Goal: Task Accomplishment & Management: Manage account settings

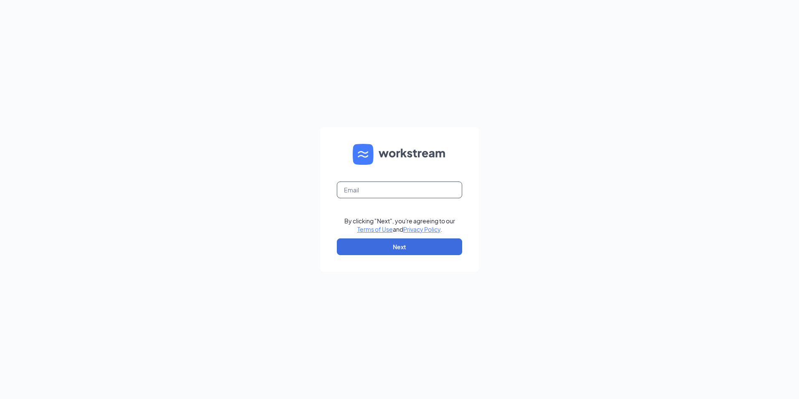
click at [391, 189] on input "text" at bounding box center [399, 189] width 125 height 17
type input "rosabelramirez9@gmail.com"
click at [406, 247] on button "Next" at bounding box center [399, 246] width 125 height 17
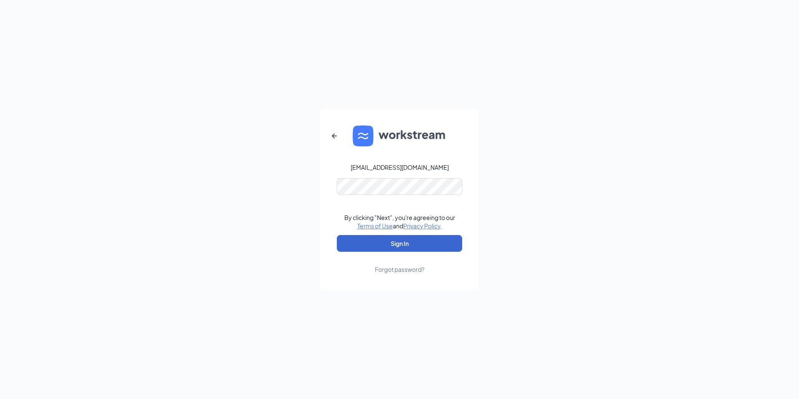
click at [407, 242] on button "Sign In" at bounding box center [399, 243] width 125 height 17
click at [399, 242] on button "Sign In" at bounding box center [399, 243] width 125 height 17
click at [346, 245] on button "Sign In" at bounding box center [399, 243] width 125 height 17
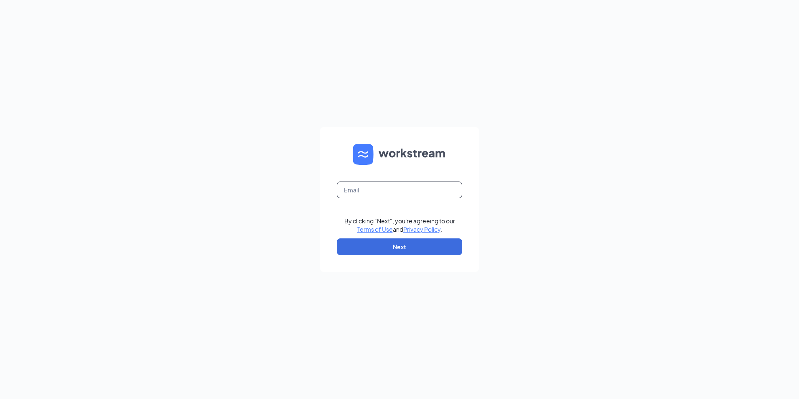
click at [397, 195] on input "text" at bounding box center [399, 189] width 125 height 17
type input "bk9622@caveenterprises.com"
click at [412, 241] on button "Next" at bounding box center [399, 246] width 125 height 17
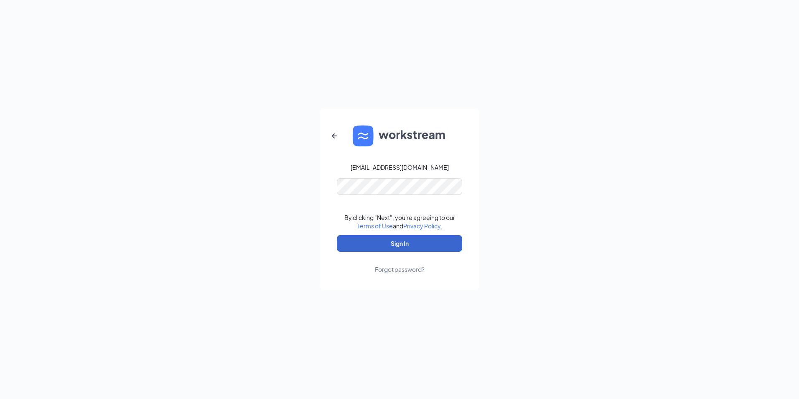
click at [412, 241] on button "Sign In" at bounding box center [399, 243] width 125 height 17
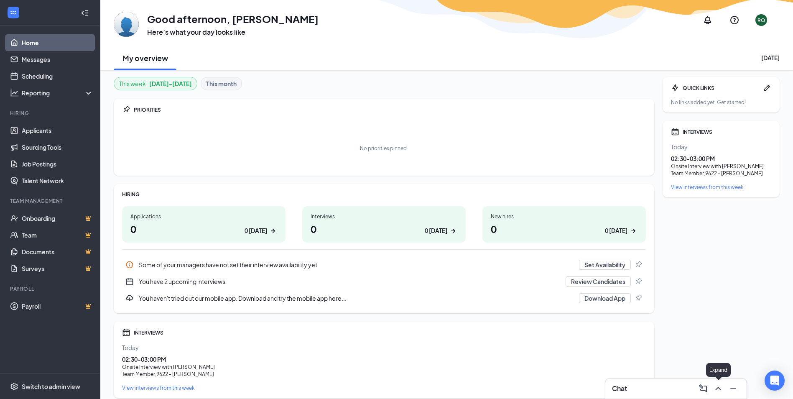
click at [713, 386] on icon "ChevronUp" at bounding box center [718, 388] width 10 height 10
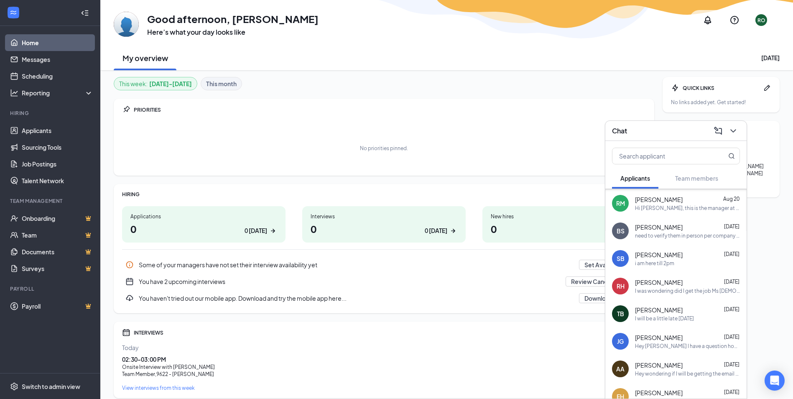
scroll to position [317, 0]
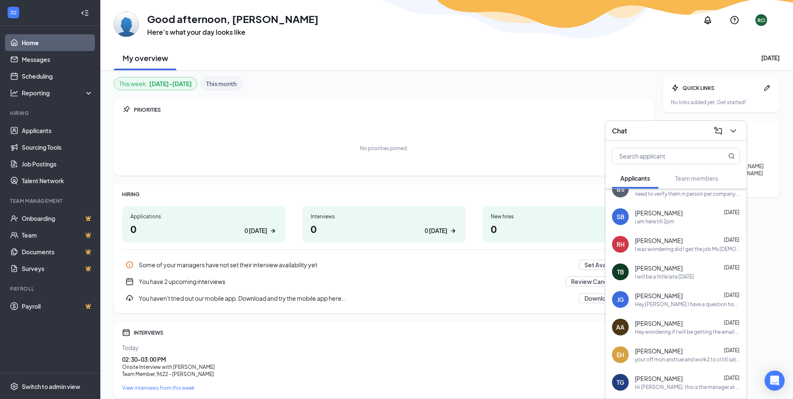
click at [655, 356] on div "your off mon and tue and work2 to cl till sat sun is 3 to cl" at bounding box center [687, 359] width 105 height 7
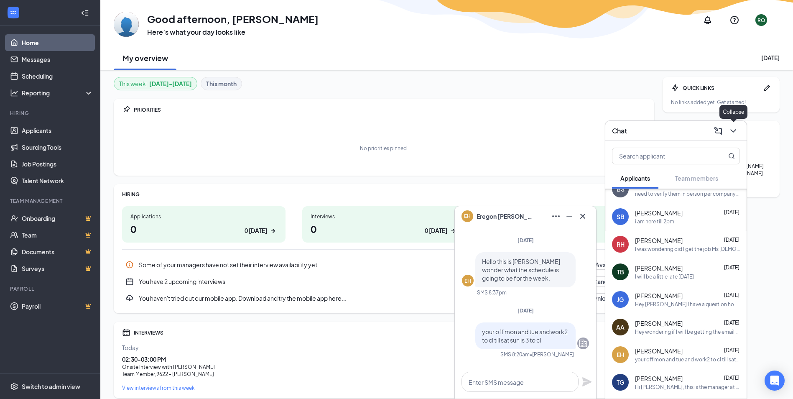
click at [736, 132] on icon "ChevronDown" at bounding box center [733, 131] width 10 height 10
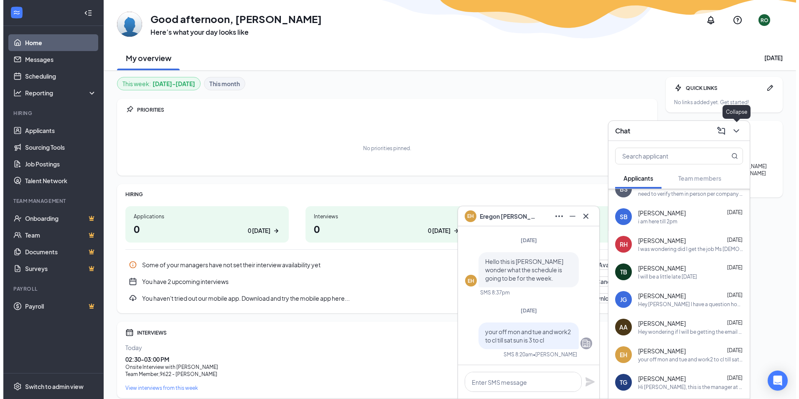
scroll to position [0, 0]
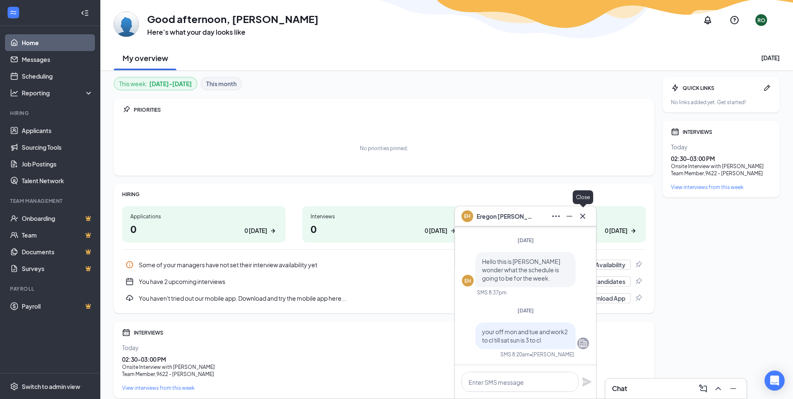
click at [586, 219] on icon "Cross" at bounding box center [583, 216] width 10 height 10
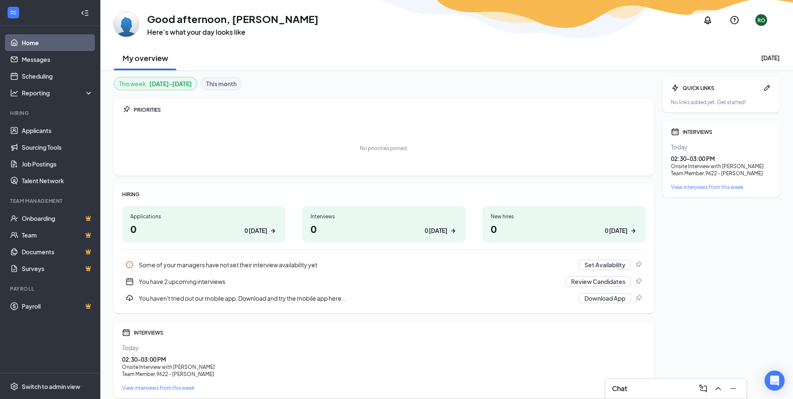
click at [762, 21] on div "RO" at bounding box center [761, 20] width 8 height 7
click at [688, 146] on div "Log out" at bounding box center [721, 142] width 90 height 8
